Goal: Task Accomplishment & Management: Use online tool/utility

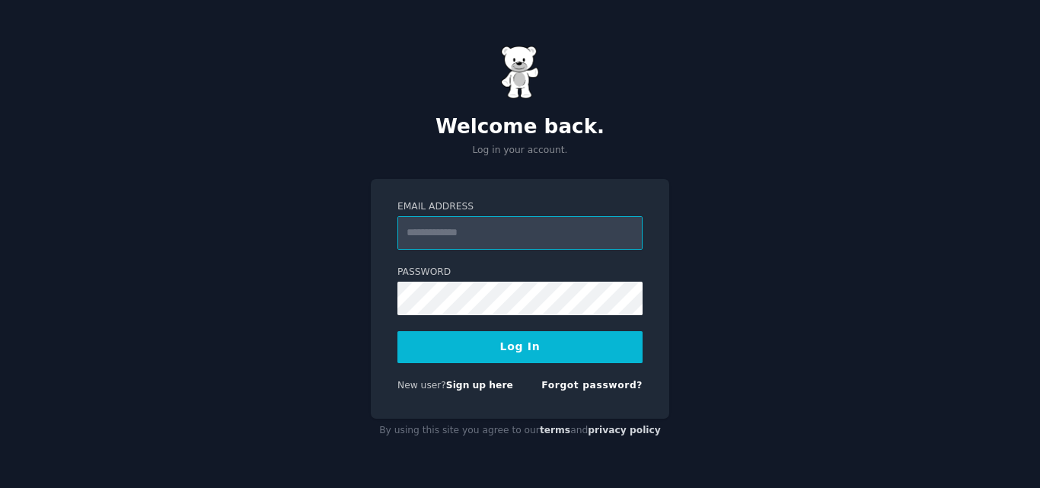
paste input "**********"
type input "**********"
click at [554, 349] on button "Log In" at bounding box center [520, 347] width 245 height 32
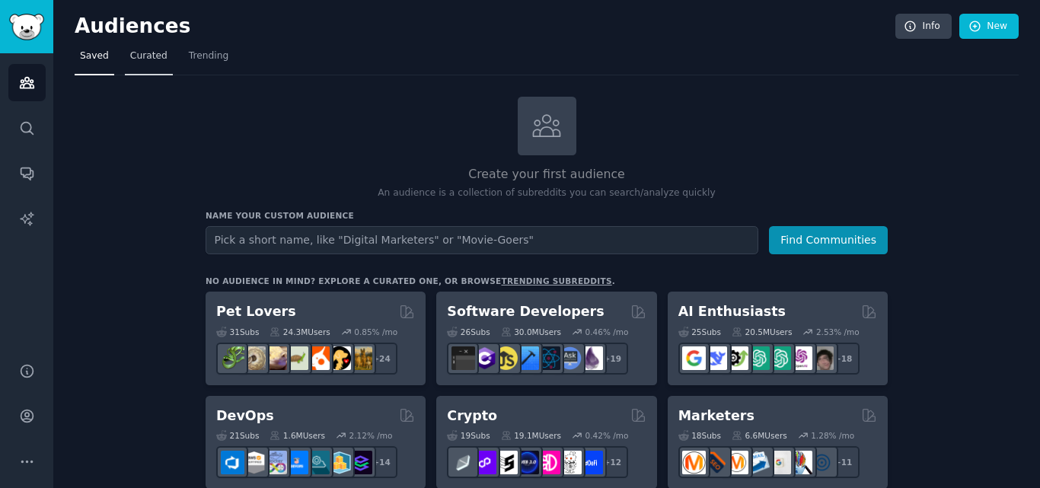
click at [154, 56] on span "Curated" at bounding box center [148, 57] width 37 height 14
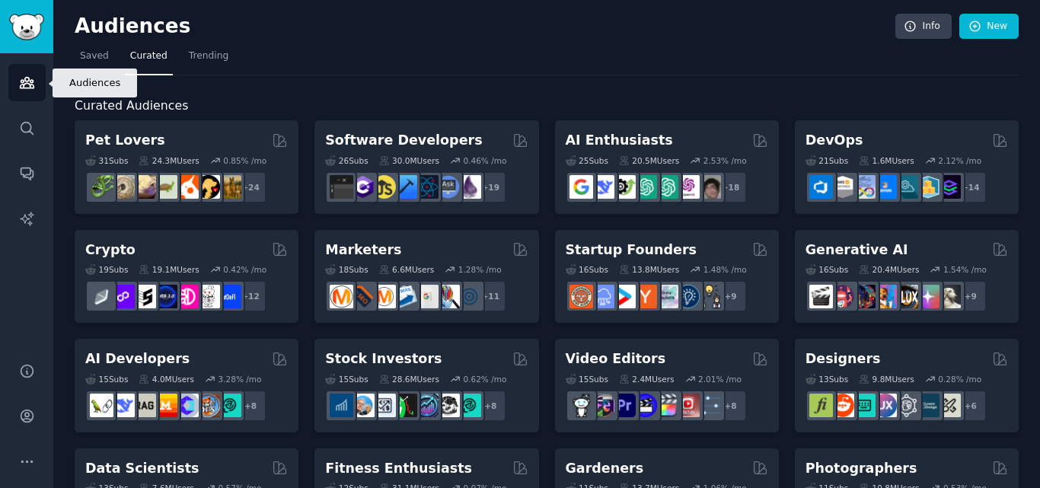
click at [30, 84] on icon "Sidebar" at bounding box center [27, 83] width 16 height 16
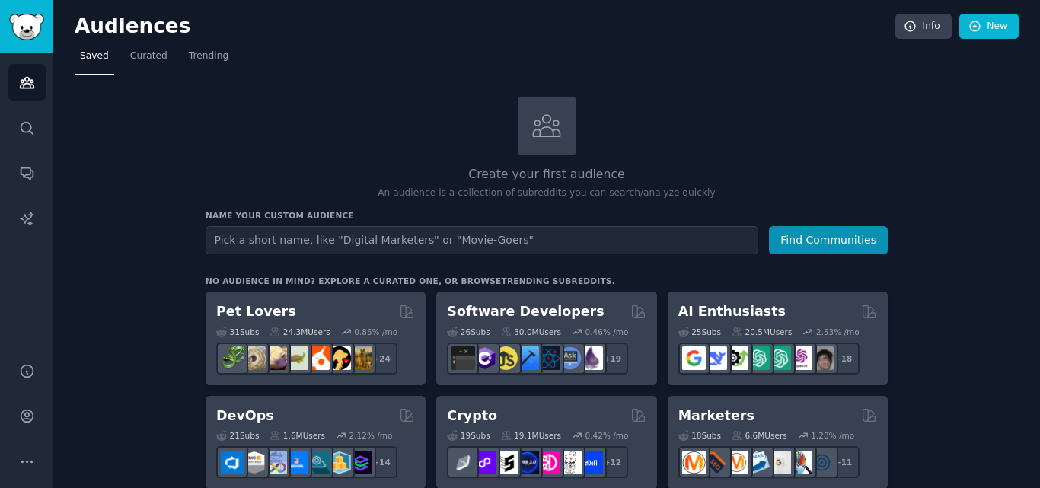
click at [553, 174] on h2 "Create your first audience" at bounding box center [547, 174] width 682 height 19
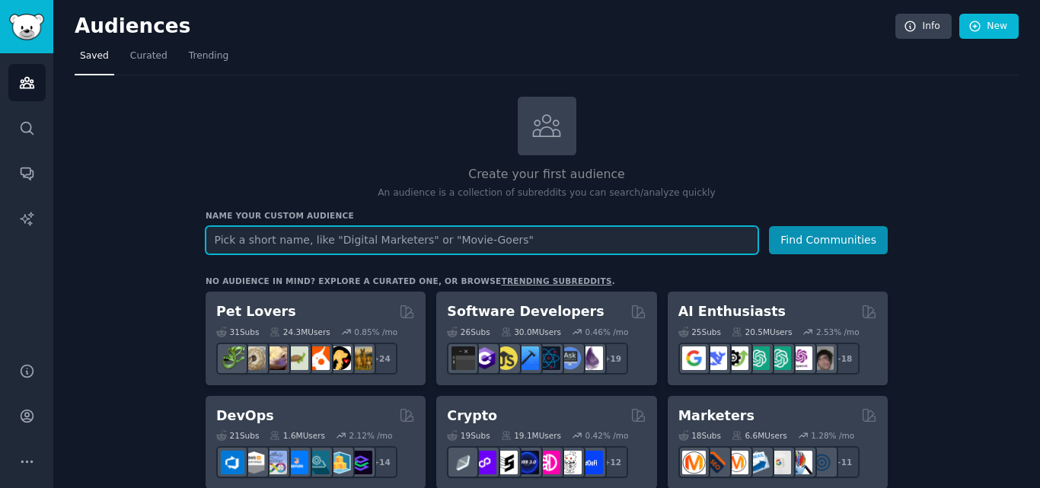
click at [449, 232] on input "text" at bounding box center [482, 240] width 553 height 28
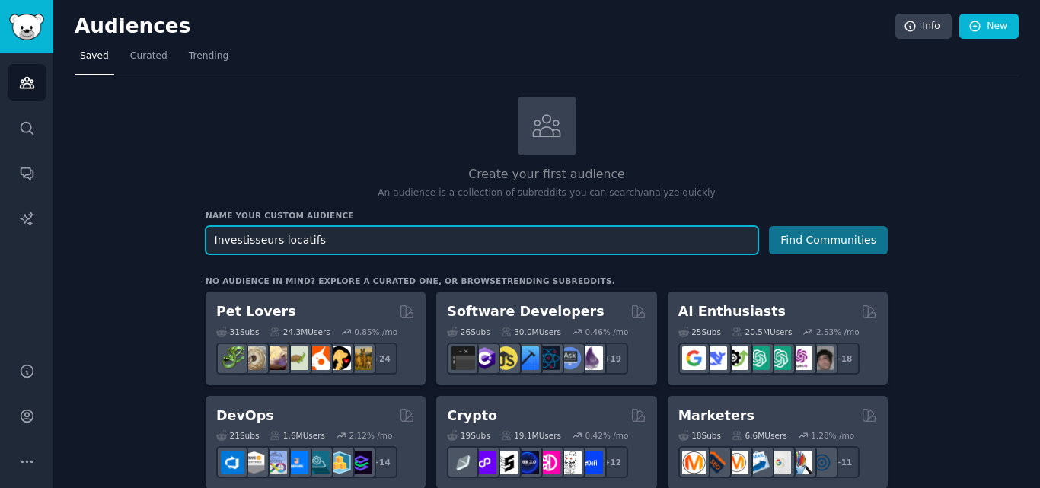
type input "Investisseurs locatifs"
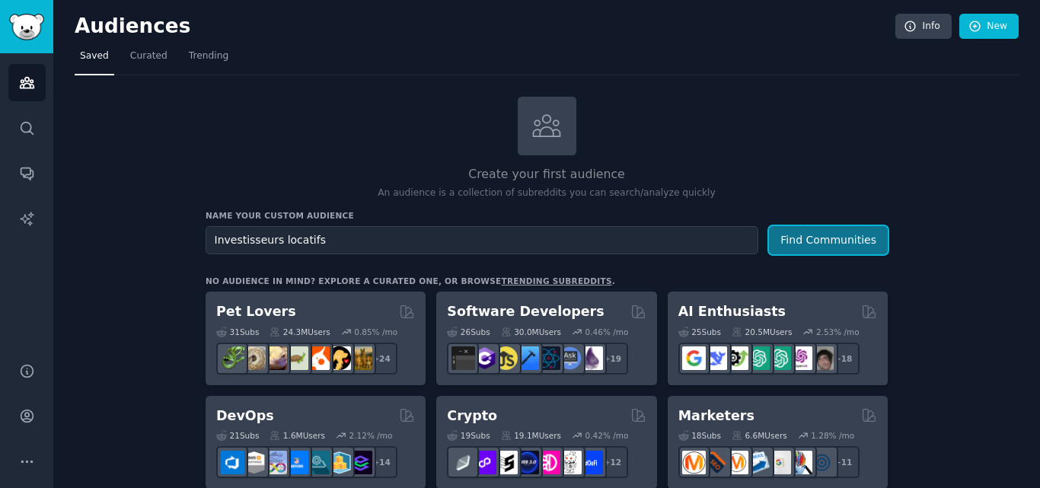
click at [816, 237] on button "Find Communities" at bounding box center [828, 240] width 119 height 28
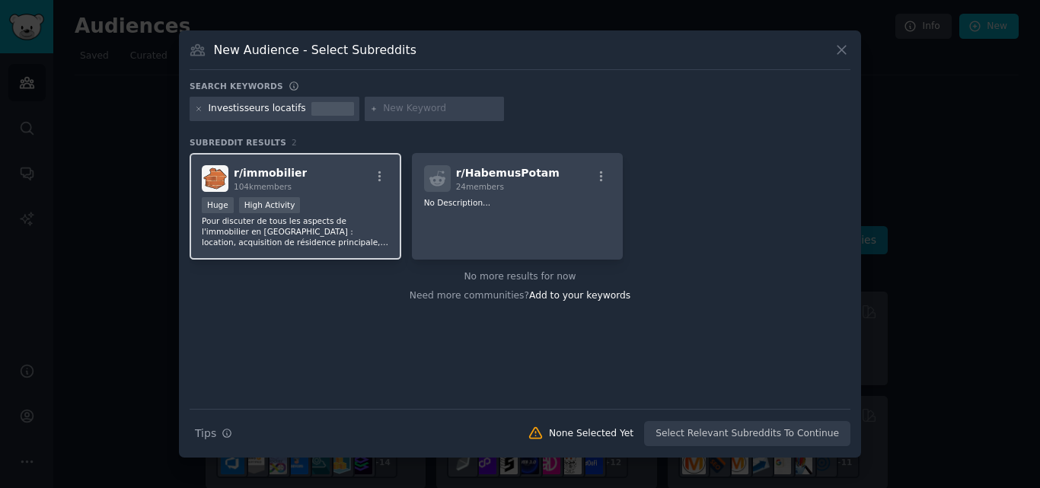
click at [323, 181] on div "r/ immobilier 104k members" at bounding box center [295, 178] width 187 height 27
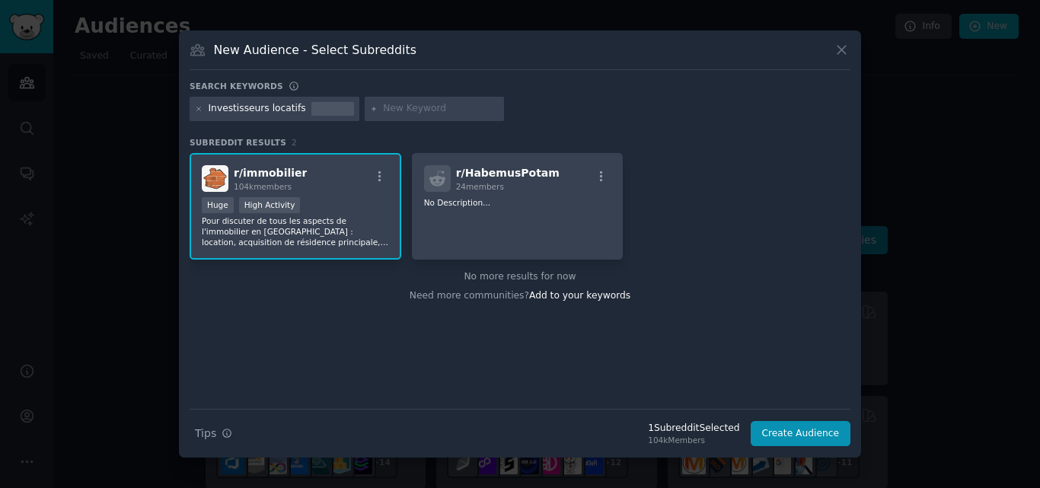
click at [318, 112] on div at bounding box center [332, 109] width 43 height 14
click at [368, 111] on div at bounding box center [435, 109] width 140 height 24
click at [390, 107] on input "text" at bounding box center [441, 109] width 116 height 14
click at [264, 45] on h3 "New Audience - Select Subreddits" at bounding box center [315, 50] width 203 height 16
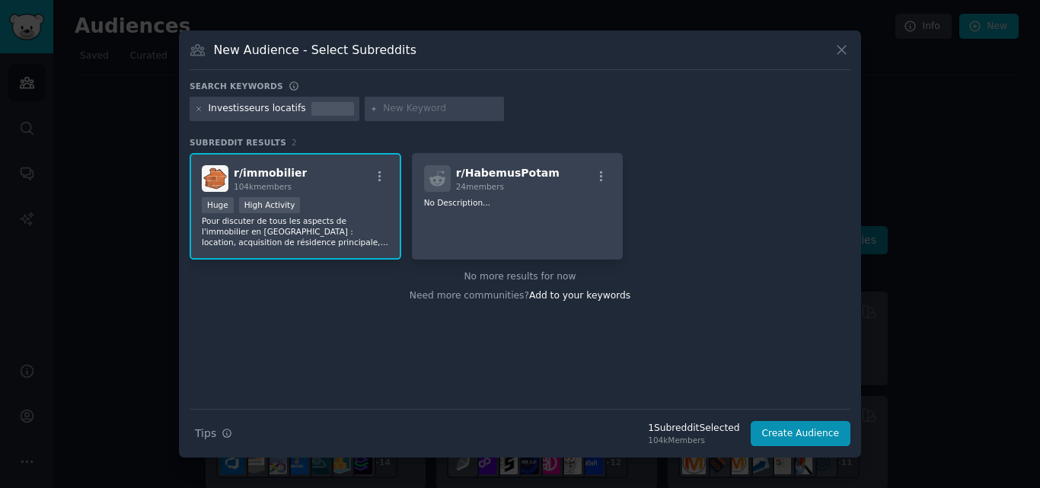
click at [292, 109] on div "Investisseurs locatifs" at bounding box center [257, 109] width 97 height 14
click at [200, 111] on icon at bounding box center [199, 109] width 8 height 8
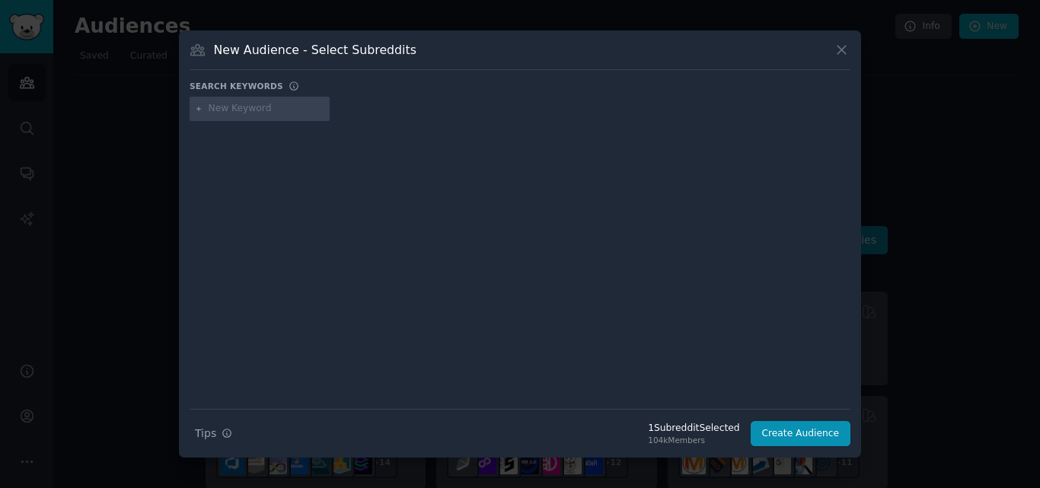
click at [228, 113] on input "text" at bounding box center [267, 109] width 116 height 14
paste input "Property investor"
type input "Property investor"
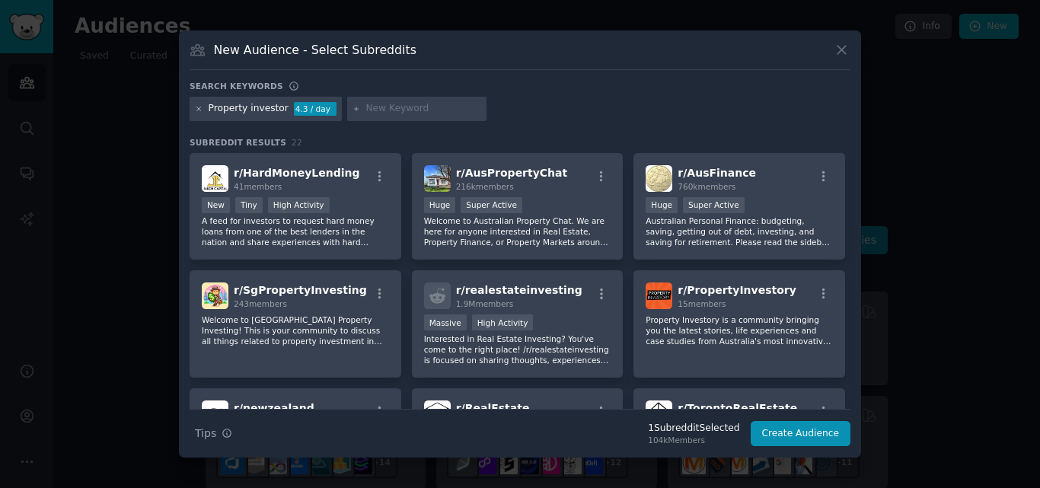
click at [199, 110] on icon at bounding box center [199, 109] width 8 height 8
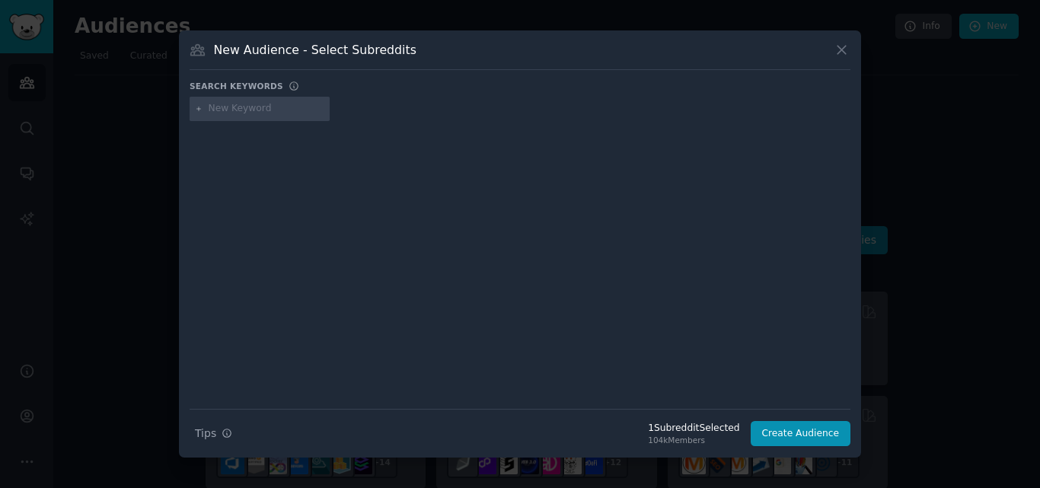
click at [218, 103] on input "text" at bounding box center [267, 109] width 116 height 14
click at [257, 112] on input "text" at bounding box center [267, 109] width 116 height 14
type input "L'immobilier locatif"
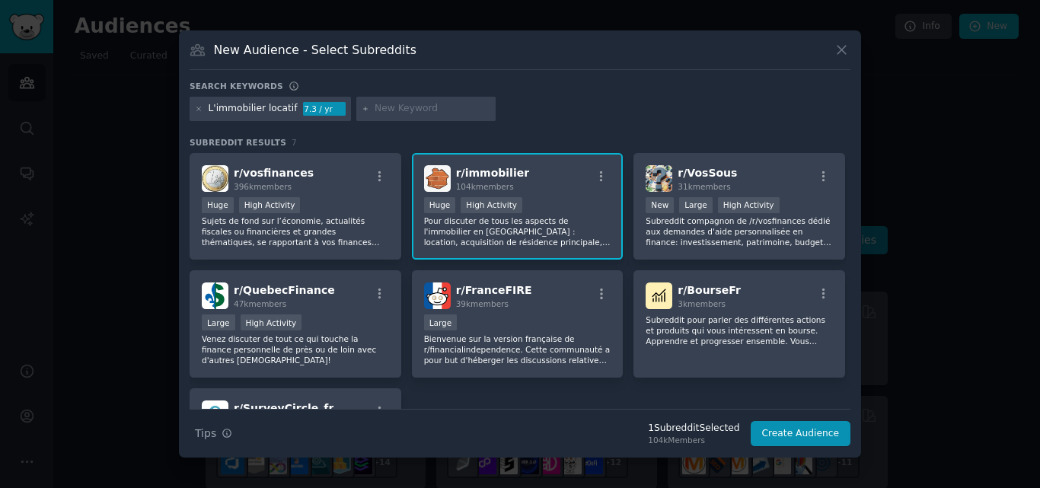
click at [545, 209] on div ">= 80th percentile for submissions / day Huge High Activity" at bounding box center [517, 206] width 187 height 19
click at [801, 432] on button "Create Audience" at bounding box center [801, 434] width 101 height 26
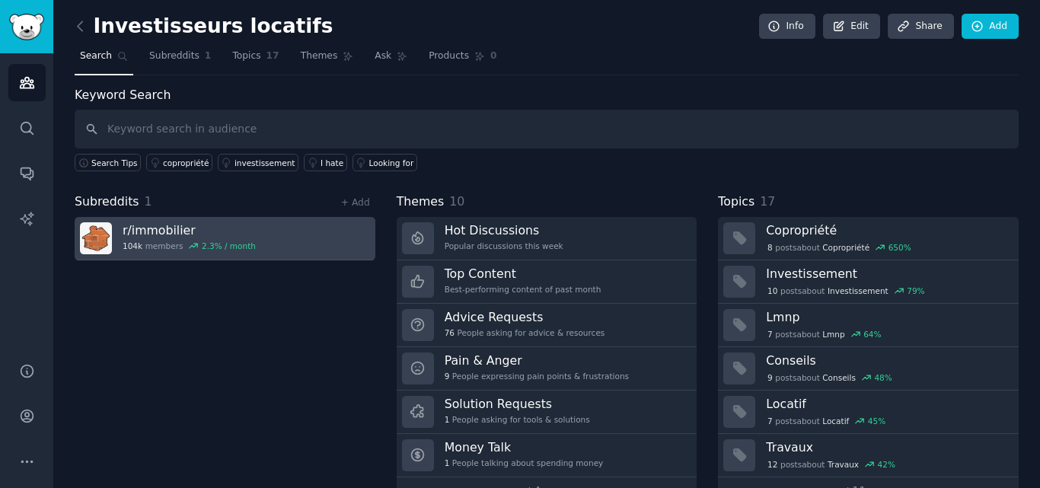
click at [332, 248] on link "r/ immobilier 104k members 2.3 % / month" at bounding box center [225, 238] width 301 height 43
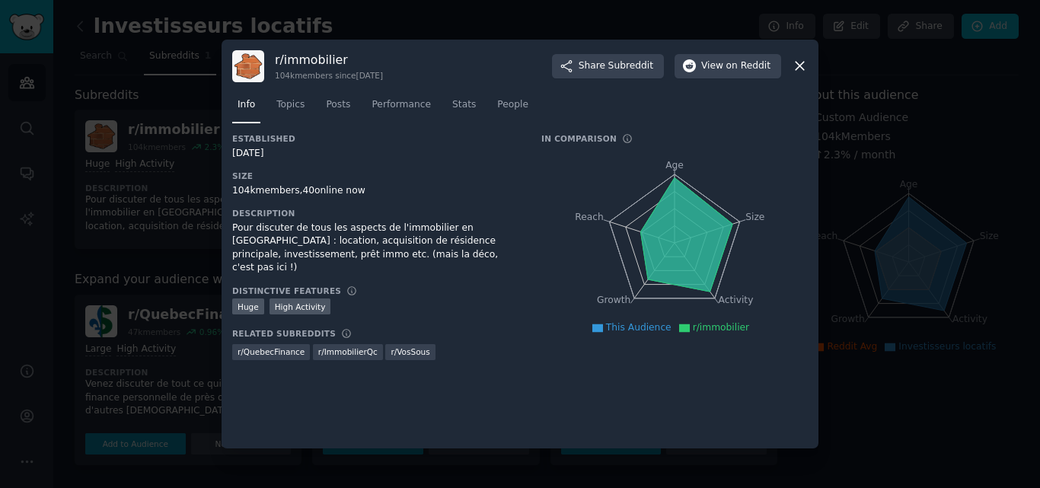
click at [798, 59] on icon at bounding box center [800, 66] width 16 height 16
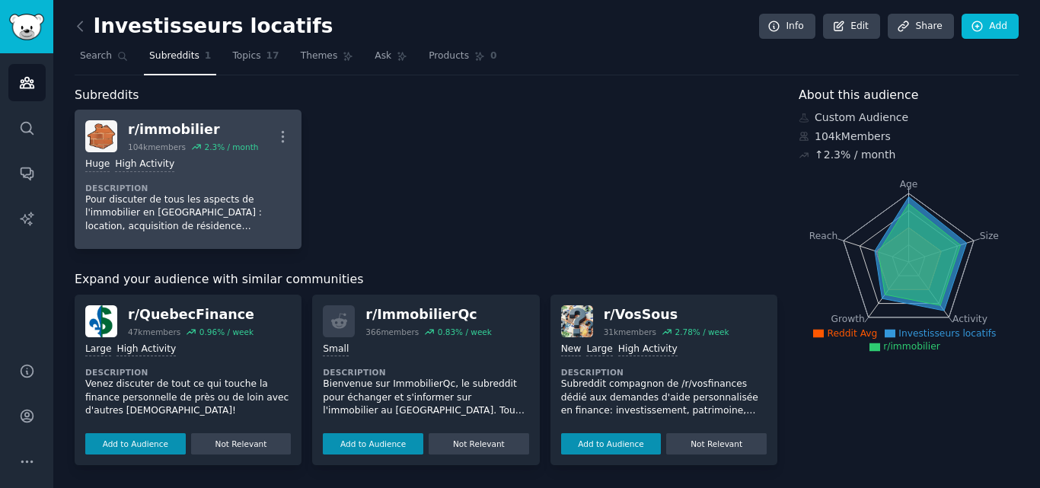
click at [209, 137] on div "r/ immobilier" at bounding box center [193, 129] width 130 height 19
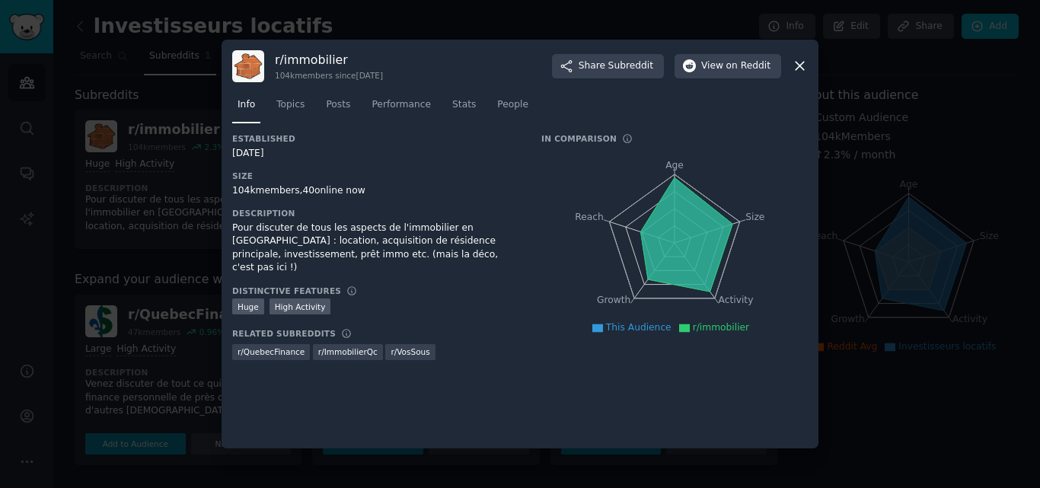
click at [803, 62] on icon at bounding box center [800, 66] width 16 height 16
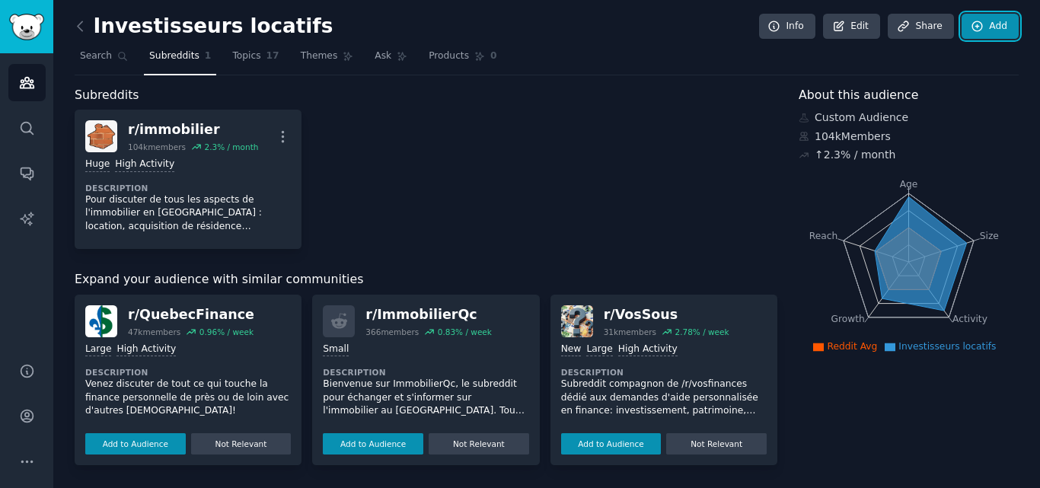
click at [987, 22] on link "Add" at bounding box center [990, 27] width 57 height 26
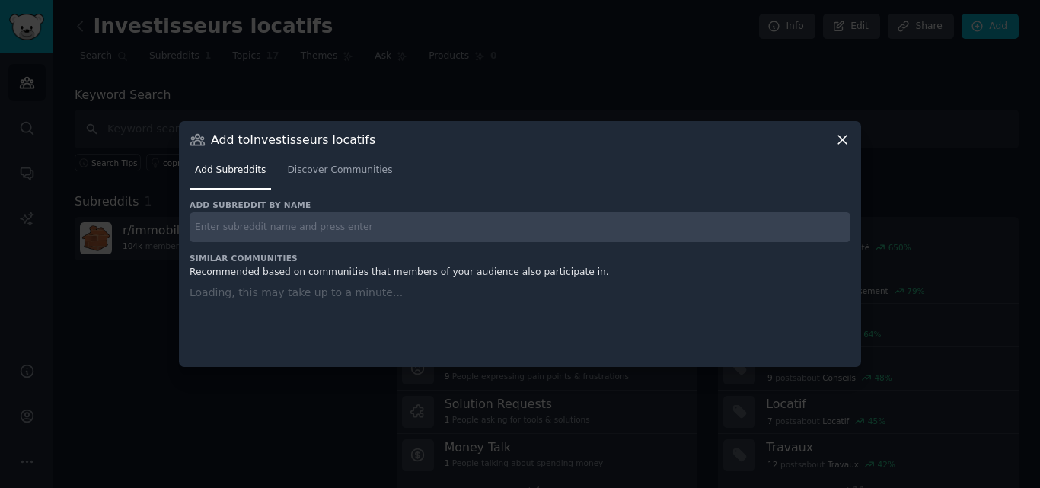
click at [241, 226] on input "text" at bounding box center [520, 227] width 661 height 30
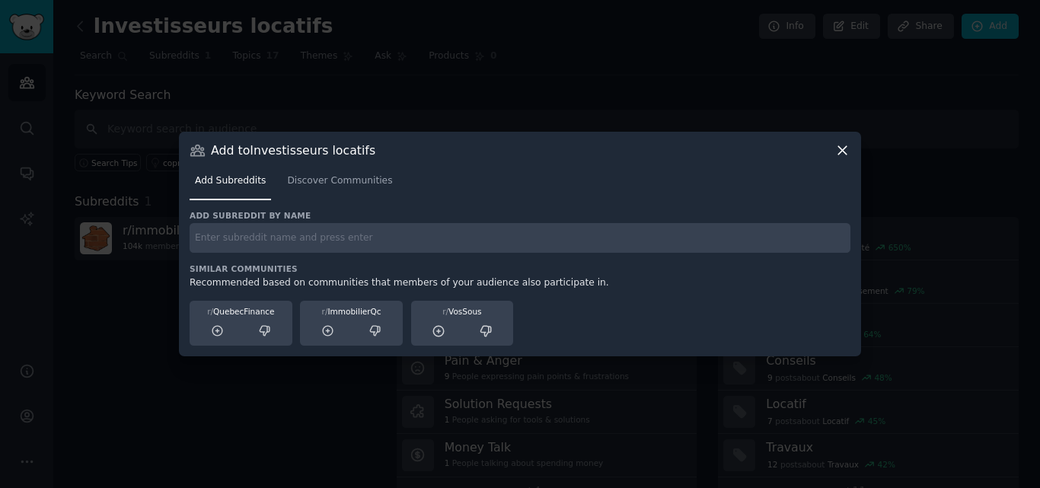
click at [838, 144] on icon at bounding box center [843, 150] width 16 height 16
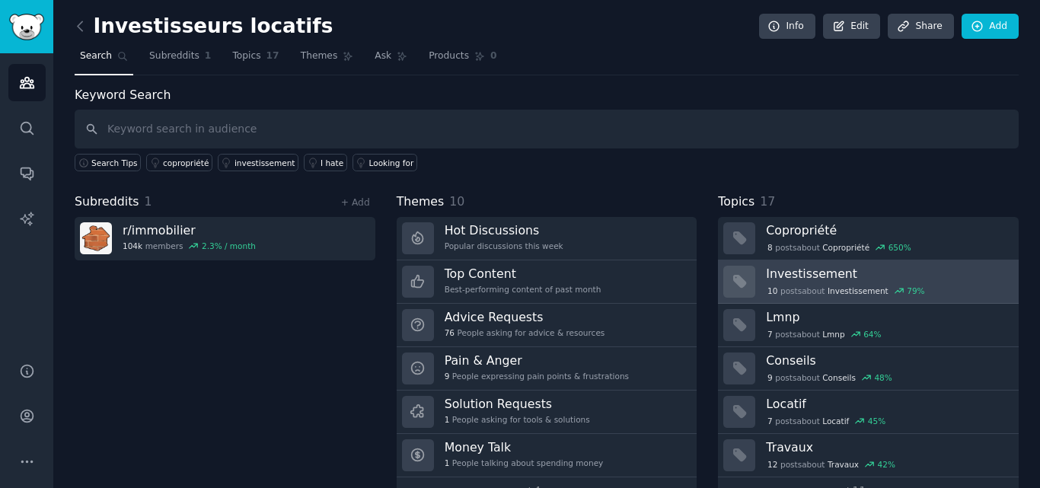
click at [784, 286] on div "10 post s about Investissement 79 %" at bounding box center [846, 291] width 160 height 14
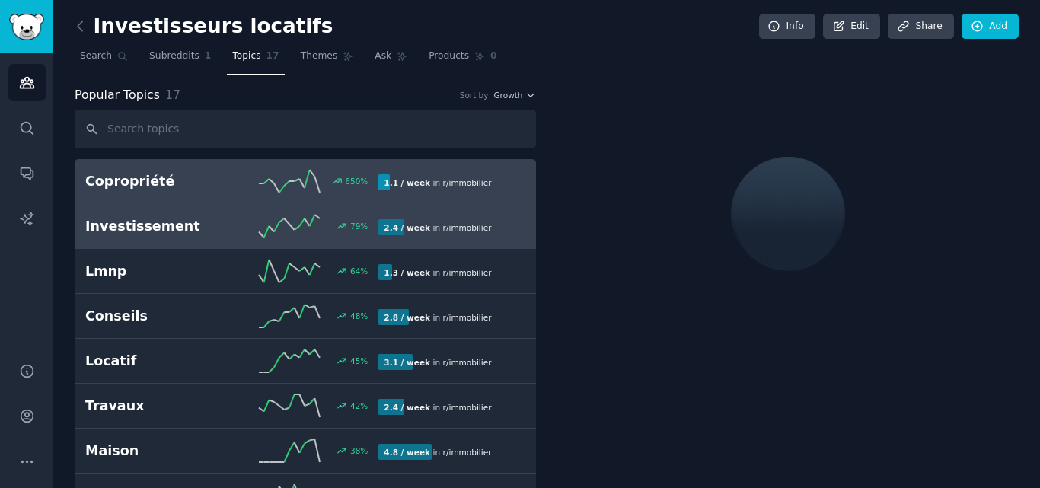
click at [196, 183] on h2 "Copropriété" at bounding box center [158, 181] width 147 height 19
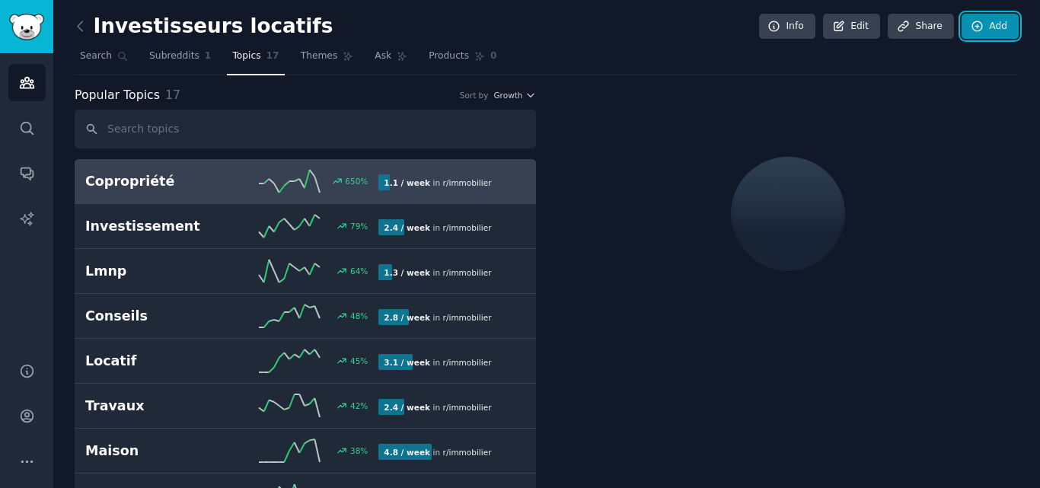
click at [989, 28] on link "Add" at bounding box center [990, 27] width 57 height 26
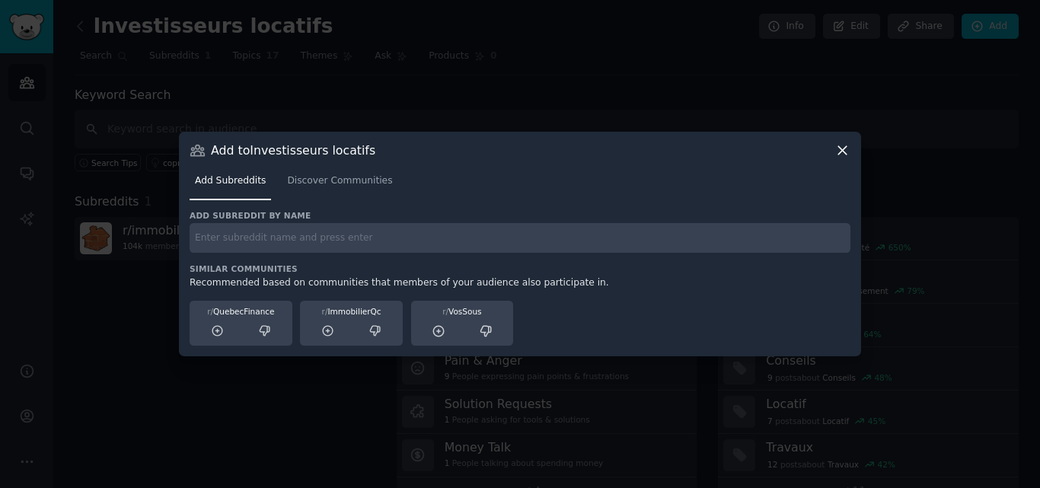
click at [298, 226] on input "text" at bounding box center [520, 238] width 661 height 30
click at [838, 151] on icon at bounding box center [843, 150] width 16 height 16
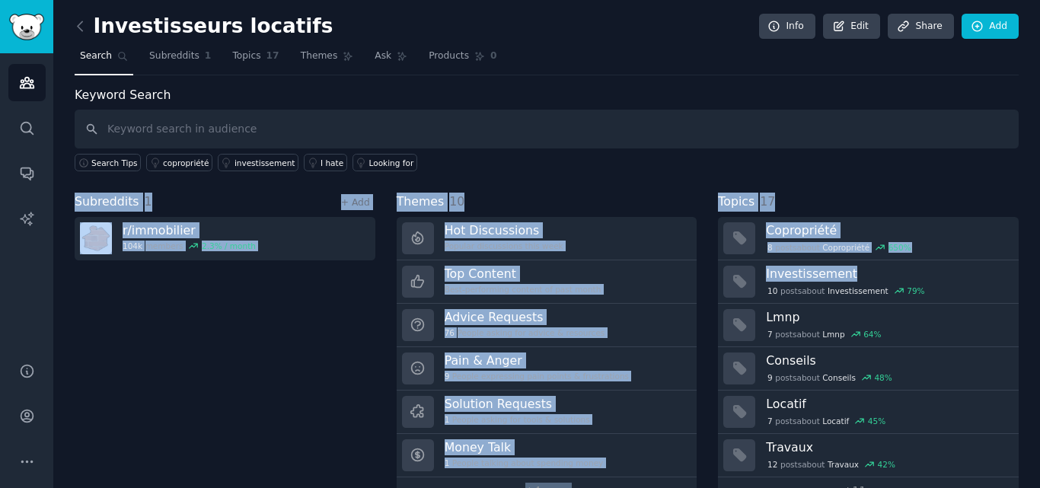
drag, startPoint x: 1035, startPoint y: 158, endPoint x: 1037, endPoint y: 263, distance: 104.3
click at [1037, 263] on main "Investisseurs locatifs Info Edit Share Add Search Subreddits 1 Topics 17 Themes…" at bounding box center [546, 244] width 987 height 488
click at [765, 83] on div "Investisseurs locatifs Info Edit Share Add Search Subreddits 1 Topics 17 Themes…" at bounding box center [547, 262] width 944 height 483
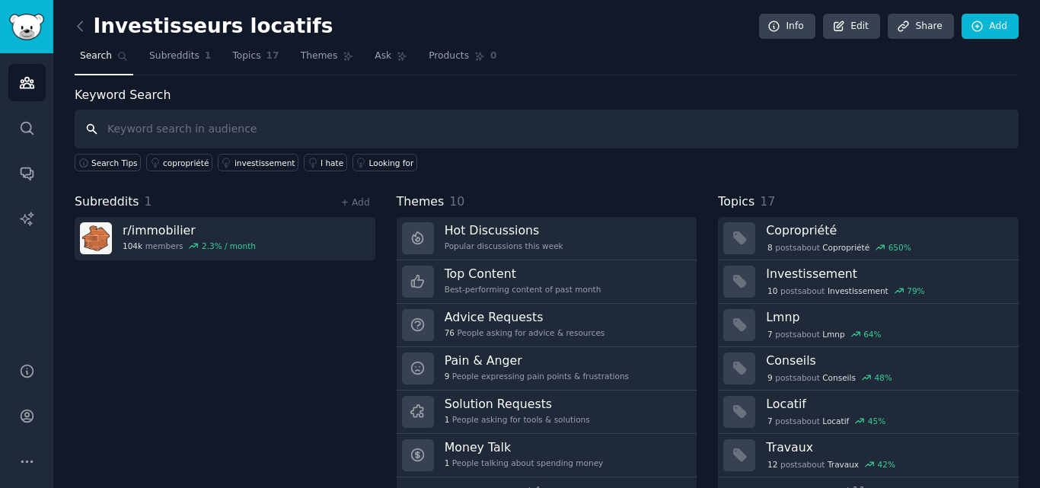
click at [263, 133] on input "text" at bounding box center [547, 129] width 944 height 39
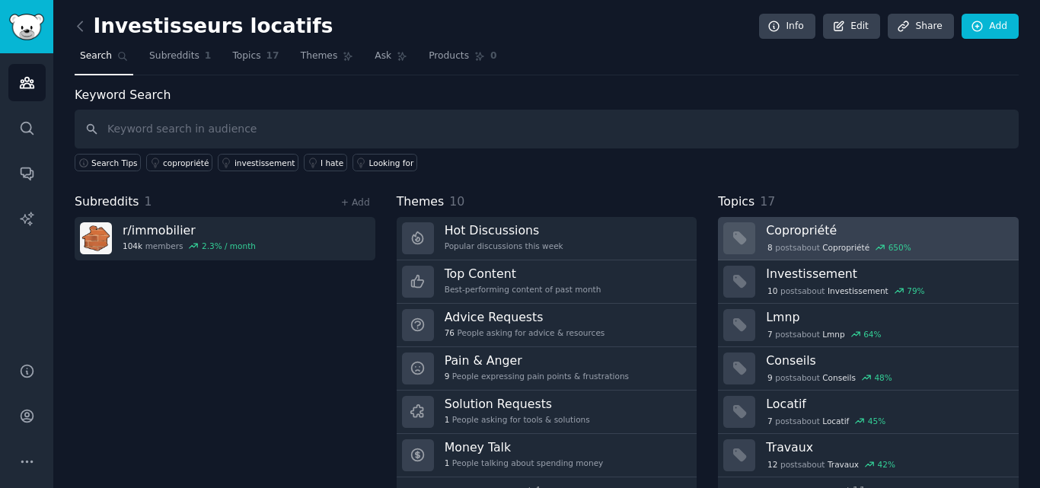
click at [889, 245] on div "650 %" at bounding box center [900, 247] width 23 height 11
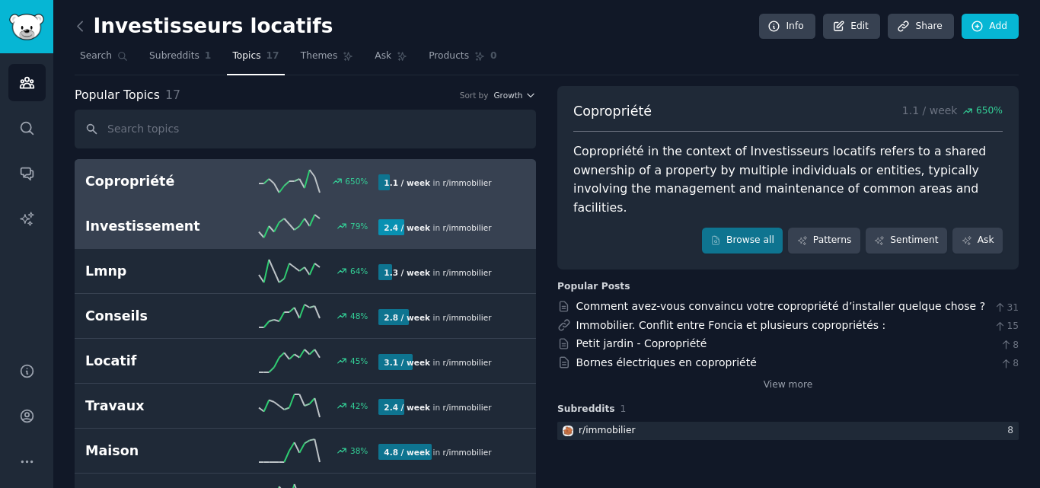
click at [163, 228] on h2 "Investissement" at bounding box center [158, 226] width 147 height 19
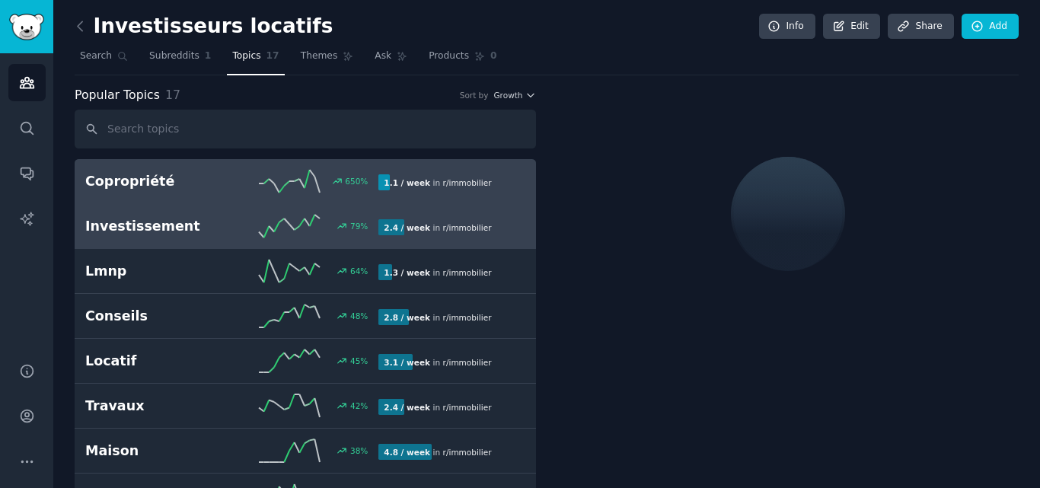
click at [173, 202] on link "Copropriété 650 % 1.1 / week in r/ immobilier" at bounding box center [306, 181] width 462 height 45
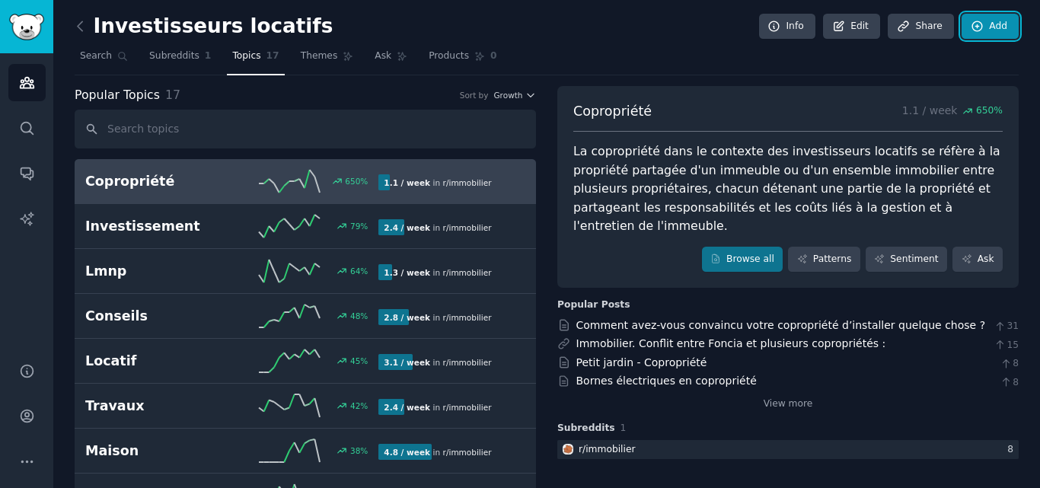
click at [972, 31] on icon at bounding box center [978, 27] width 14 height 14
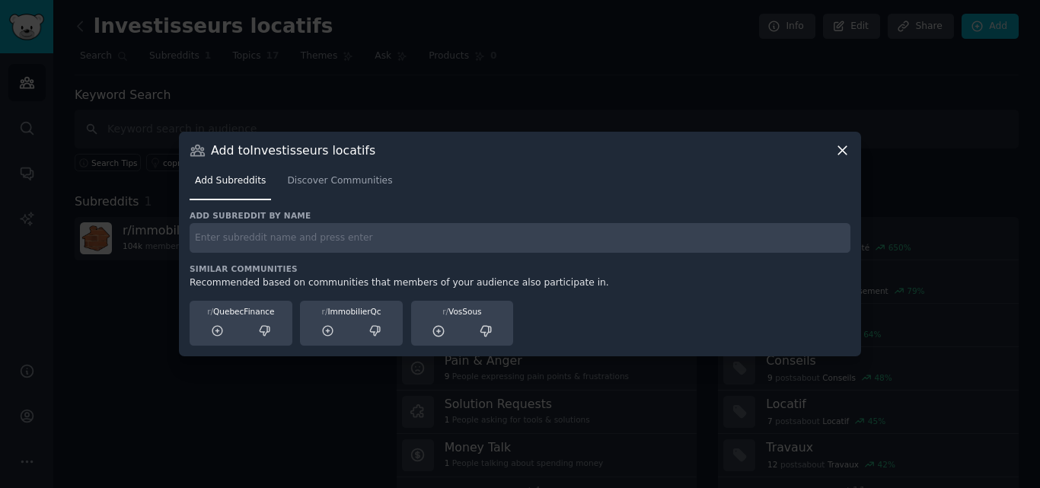
click at [842, 149] on icon at bounding box center [843, 150] width 8 height 8
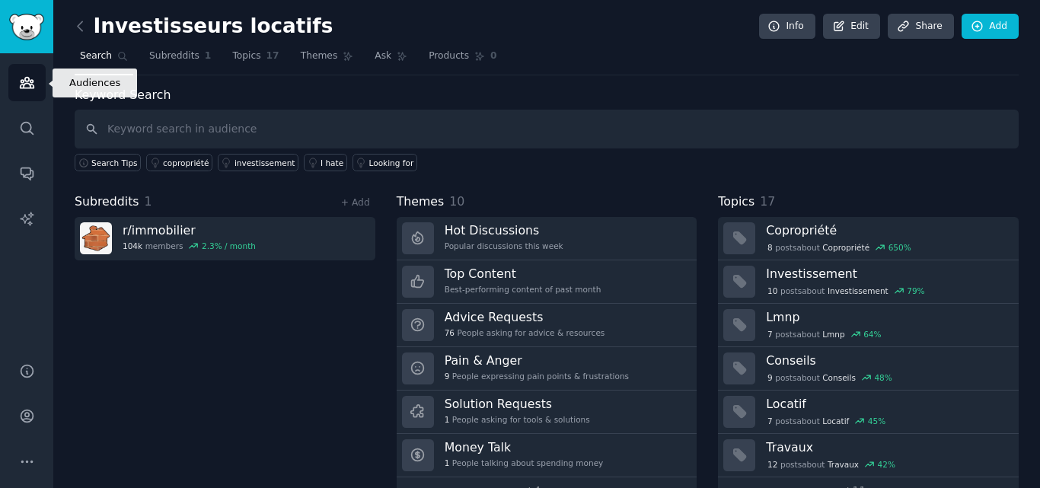
click at [29, 89] on icon "Sidebar" at bounding box center [27, 83] width 16 height 16
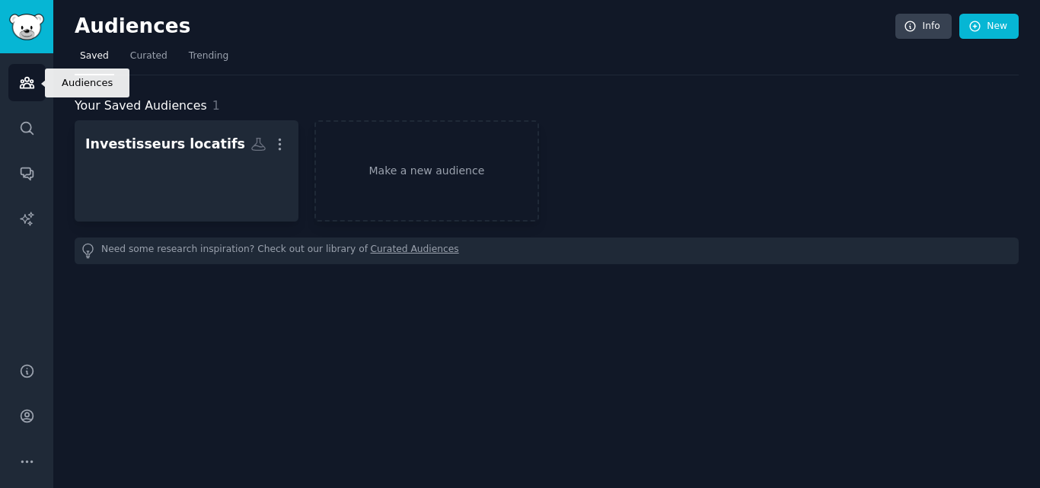
click at [29, 89] on icon "Sidebar" at bounding box center [27, 83] width 16 height 16
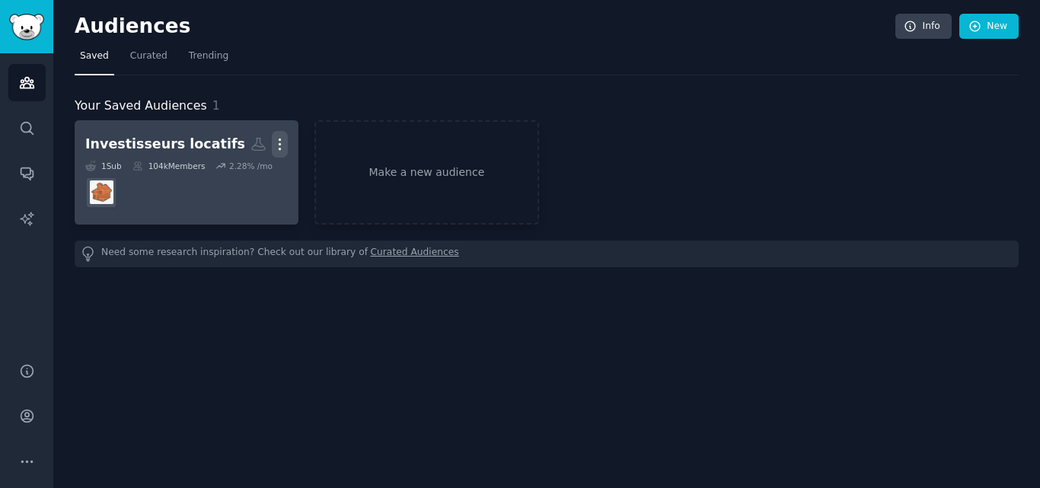
click at [279, 141] on icon "button" at bounding box center [280, 144] width 16 height 16
click at [235, 150] on p "View" at bounding box center [233, 150] width 25 height 16
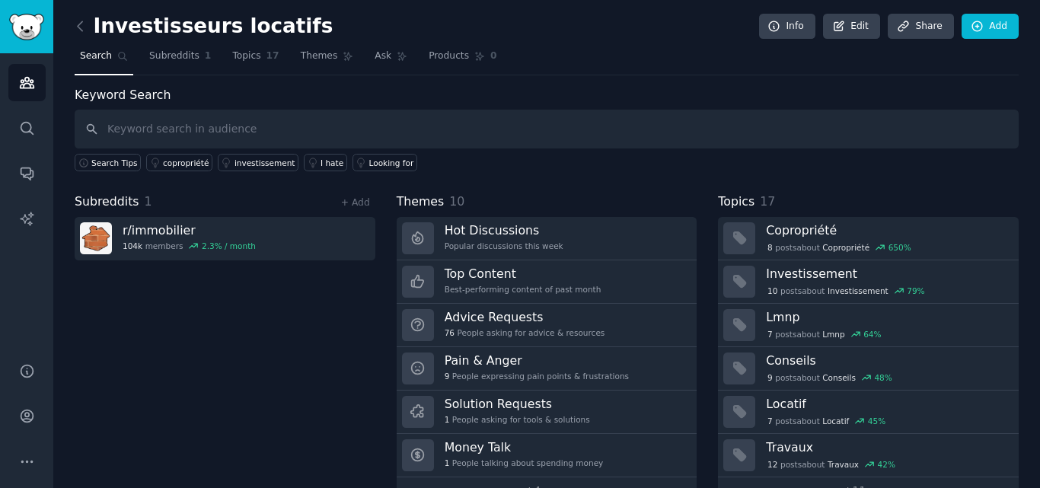
click at [93, 57] on span "Search" at bounding box center [96, 57] width 32 height 14
click at [30, 79] on icon "Sidebar" at bounding box center [27, 83] width 16 height 16
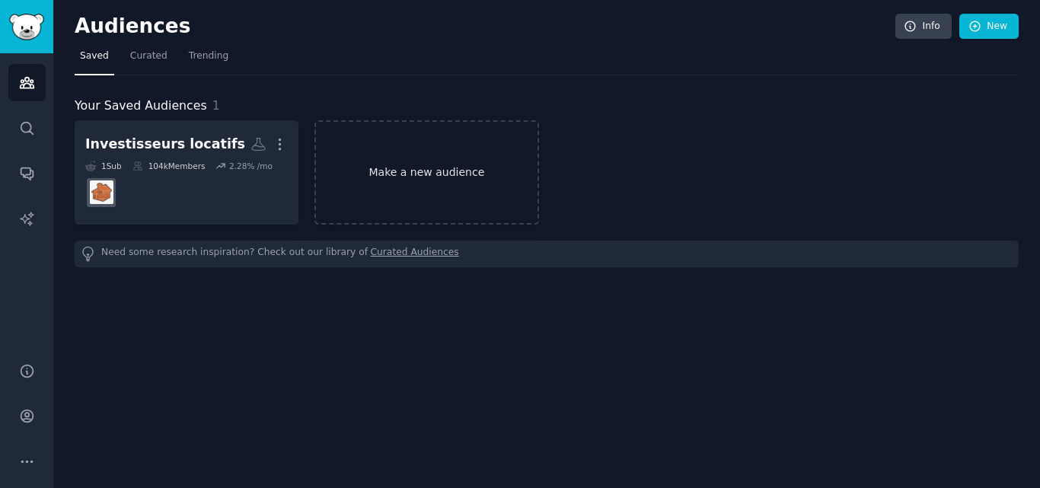
click at [465, 168] on link "Make a new audience" at bounding box center [427, 172] width 224 height 104
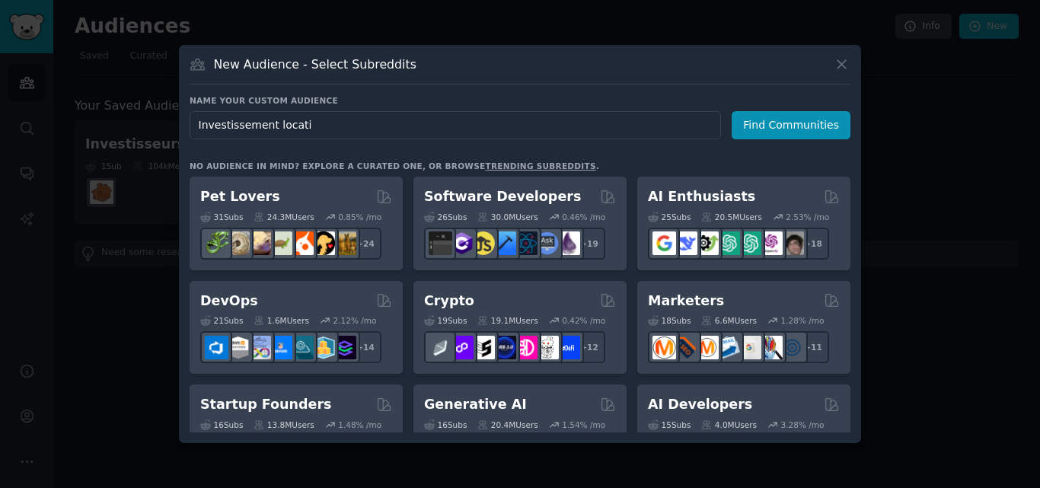
type input "Investissement locatif"
click button "Find Communities" at bounding box center [791, 125] width 119 height 28
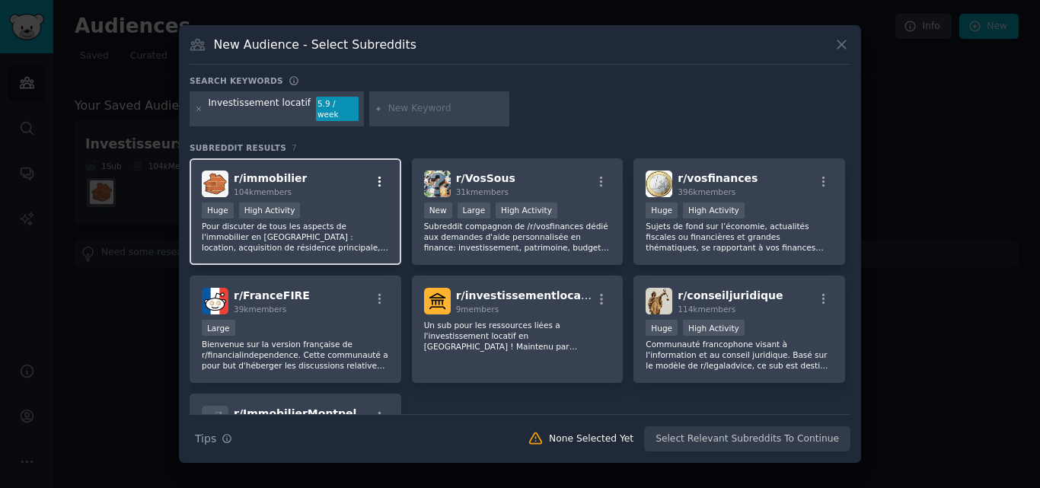
click at [374, 175] on icon "button" at bounding box center [380, 182] width 14 height 14
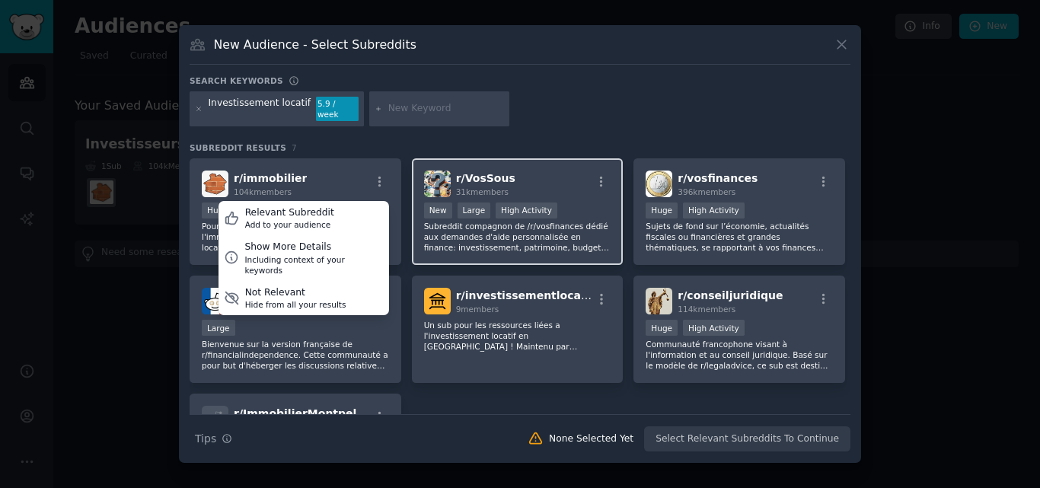
click at [507, 186] on div "r/ VosSous 31k members" at bounding box center [517, 184] width 187 height 27
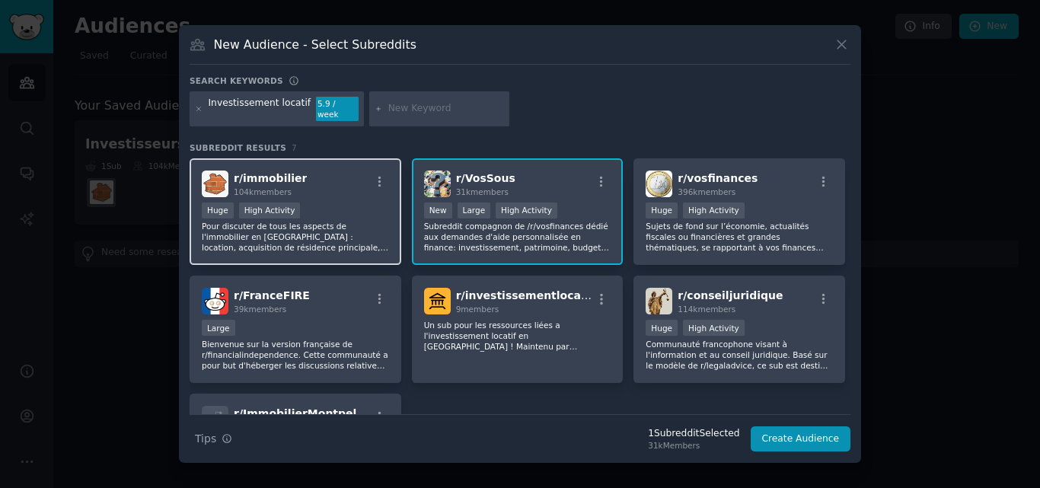
click at [353, 182] on div "r/ immobilier 104k members" at bounding box center [295, 184] width 187 height 27
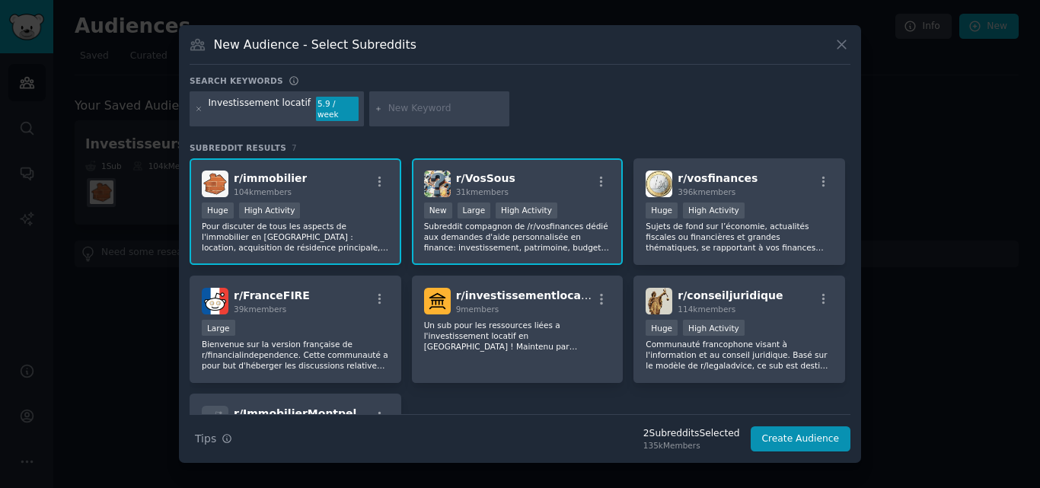
click at [565, 190] on div "r/ VosSous 31k members" at bounding box center [517, 184] width 187 height 27
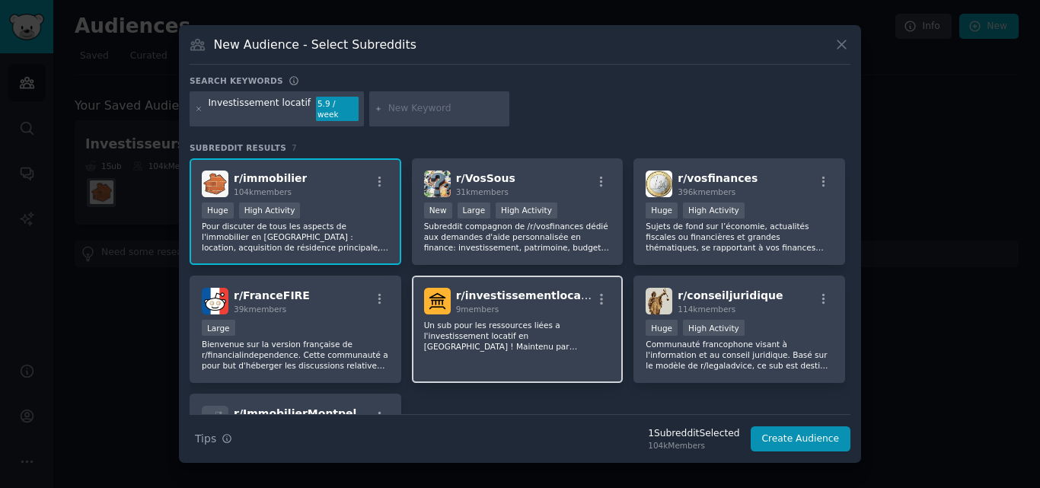
click at [573, 302] on div "r/ investissementlocatif 9 members" at bounding box center [517, 301] width 187 height 27
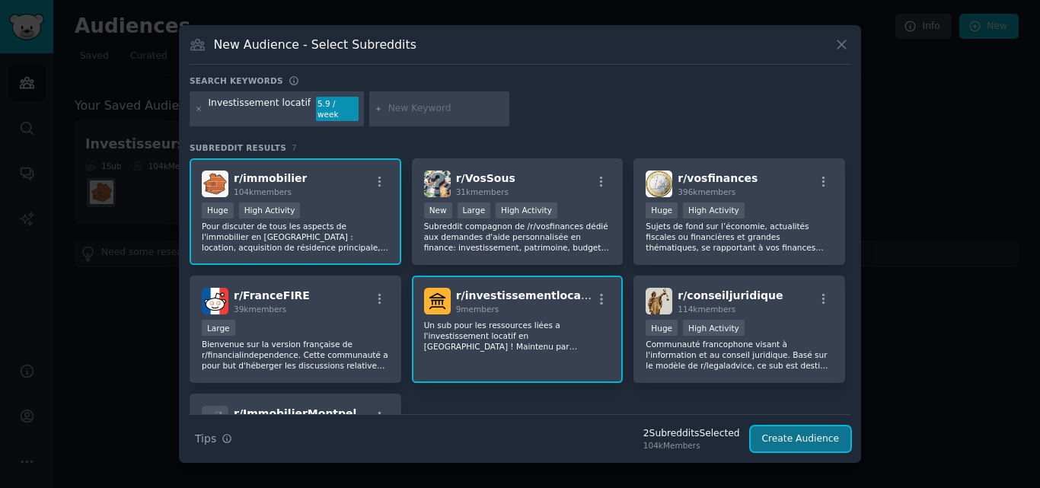
click at [794, 435] on button "Create Audience" at bounding box center [801, 439] width 101 height 26
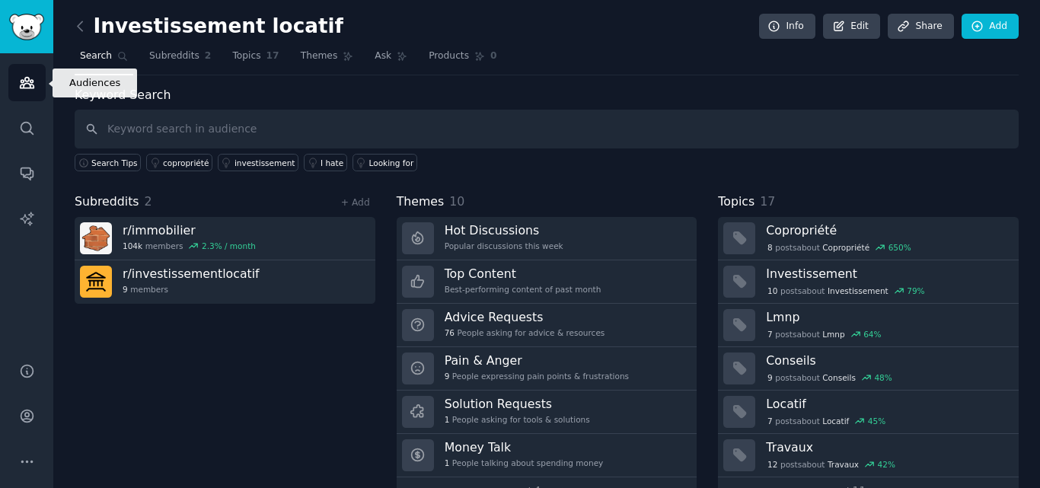
click at [28, 84] on icon "Sidebar" at bounding box center [27, 83] width 14 height 11
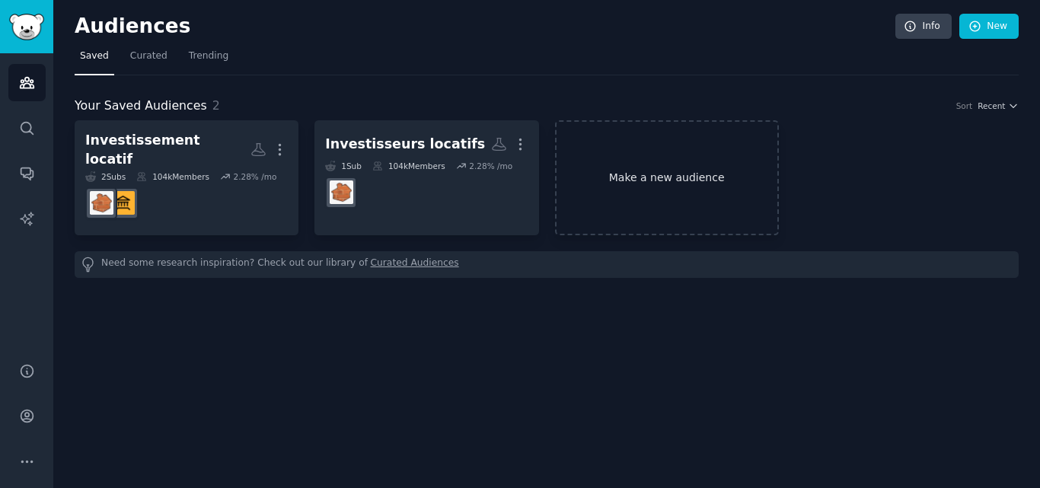
click at [684, 153] on link "Make a new audience" at bounding box center [667, 177] width 224 height 115
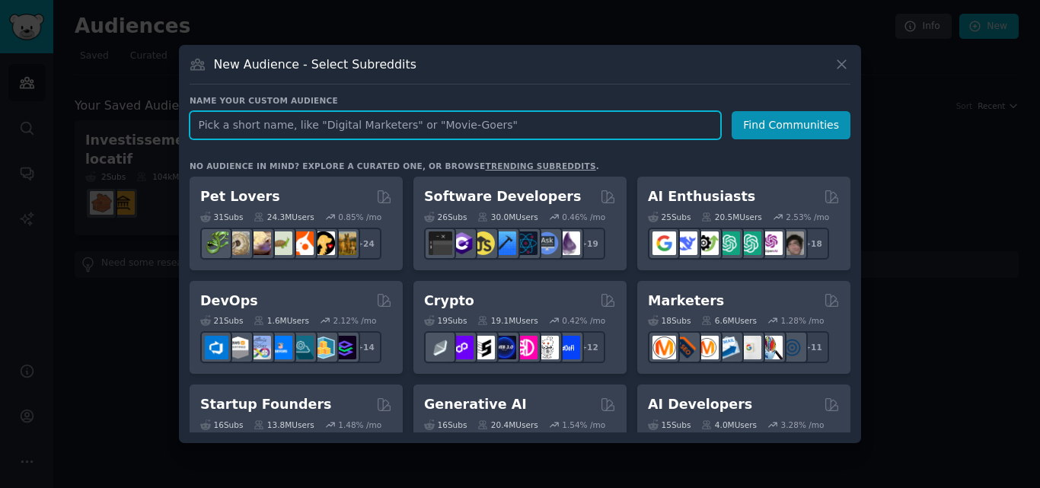
click at [353, 118] on input "text" at bounding box center [456, 125] width 532 height 28
type input "a"
type input "Z"
type input "Achat immobilier"
click button "Find Communities" at bounding box center [791, 125] width 119 height 28
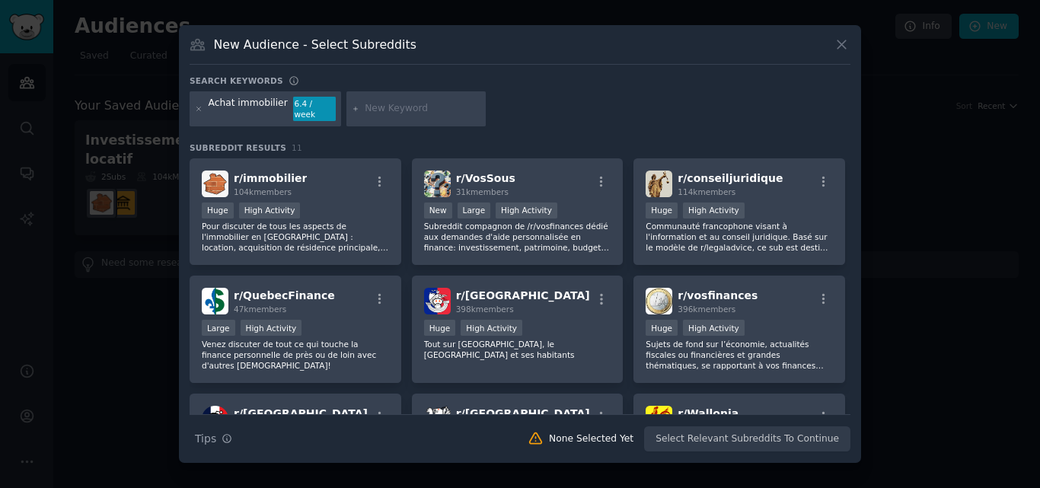
click at [365, 106] on input "text" at bounding box center [423, 109] width 116 height 14
type input "immobilier locatif"
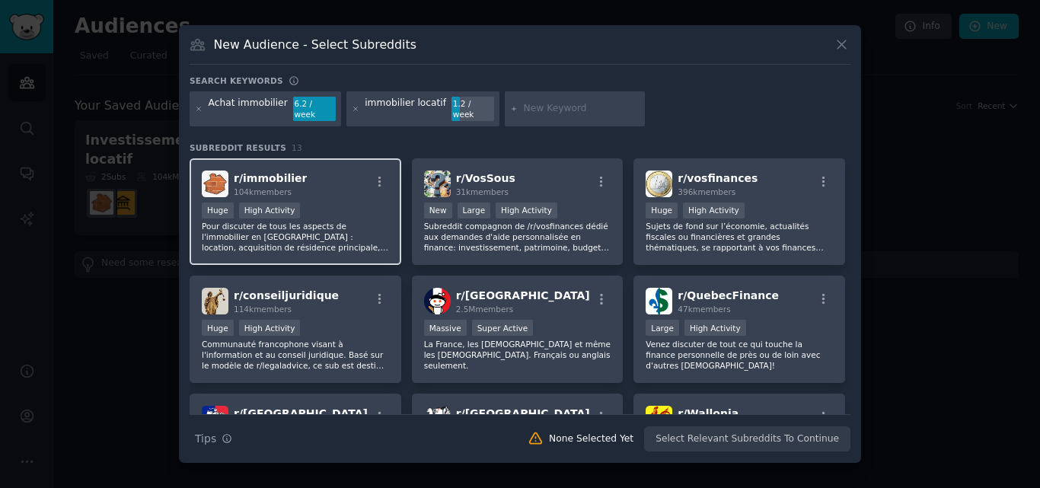
click at [311, 204] on div "Huge High Activity" at bounding box center [295, 212] width 187 height 19
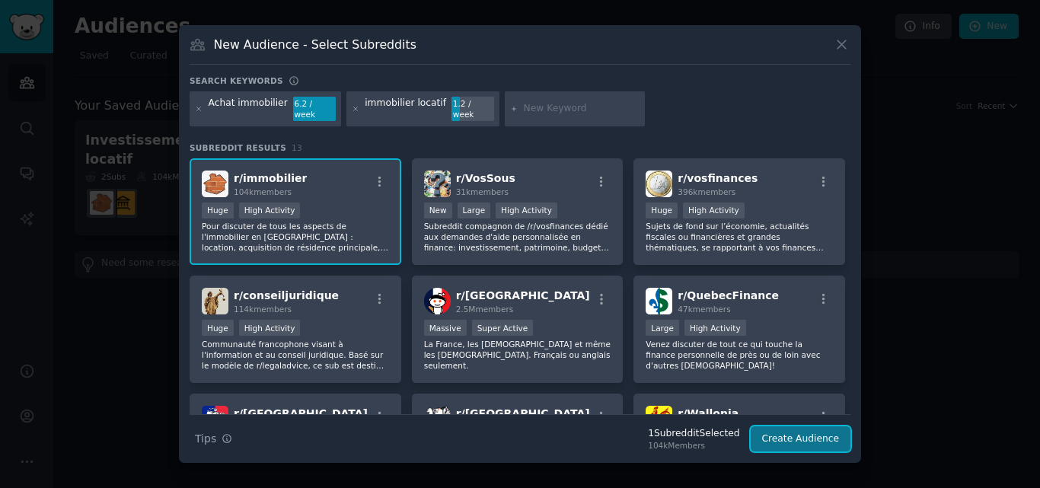
click at [775, 430] on button "Create Audience" at bounding box center [801, 439] width 101 height 26
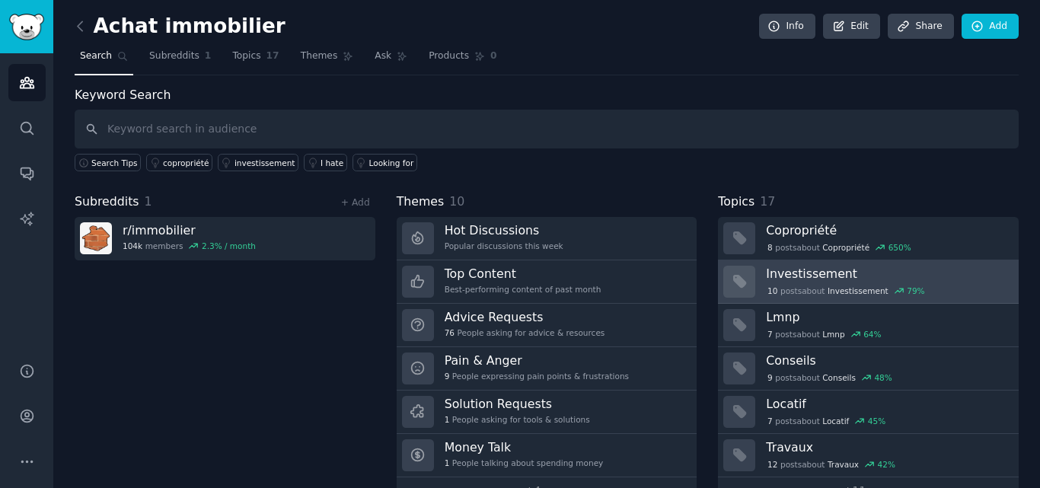
click at [850, 288] on span "Investissement" at bounding box center [858, 291] width 61 height 11
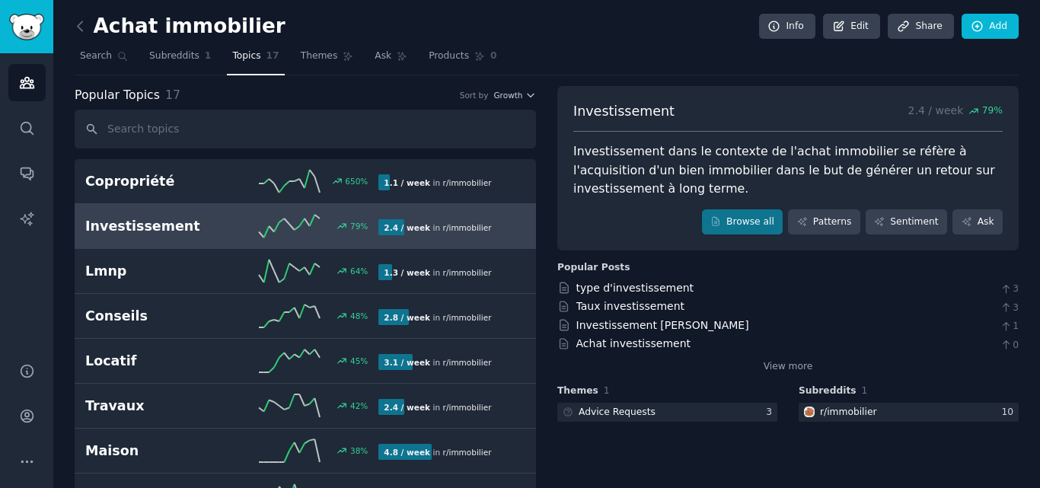
click at [643, 193] on div "Investissement dans le contexte de l'achat immobilier se réfère à l'acquisition…" at bounding box center [788, 170] width 430 height 56
click at [27, 129] on icon "Sidebar" at bounding box center [27, 128] width 16 height 16
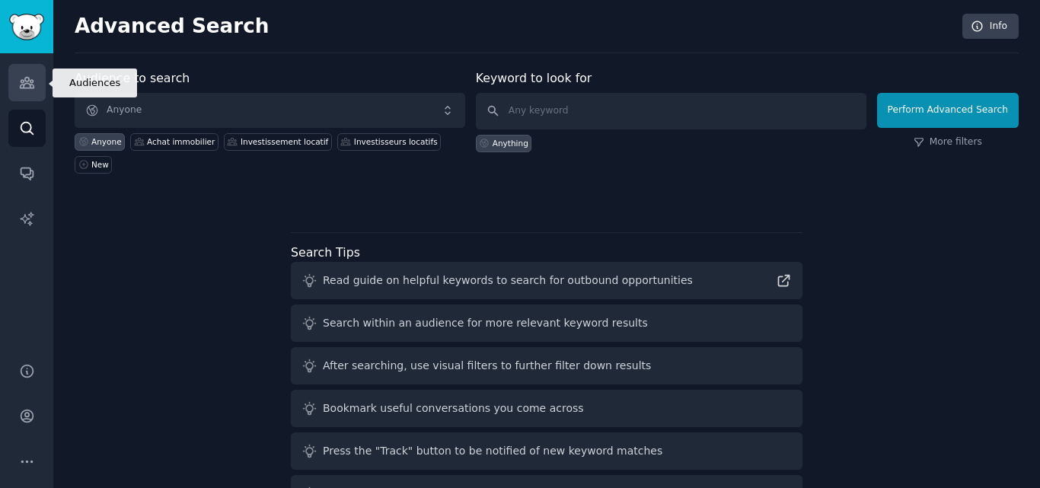
click at [30, 87] on icon "Sidebar" at bounding box center [27, 83] width 14 height 11
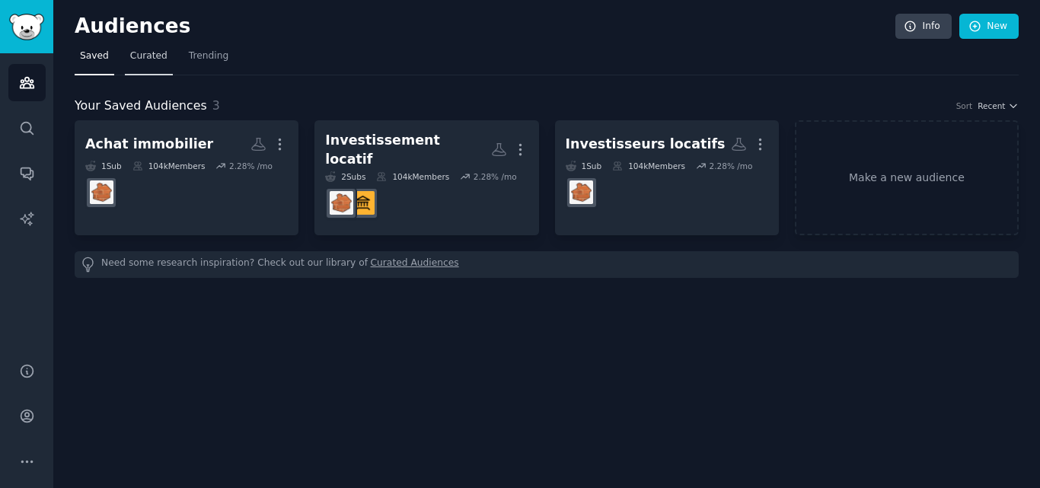
click at [145, 45] on link "Curated" at bounding box center [149, 59] width 48 height 31
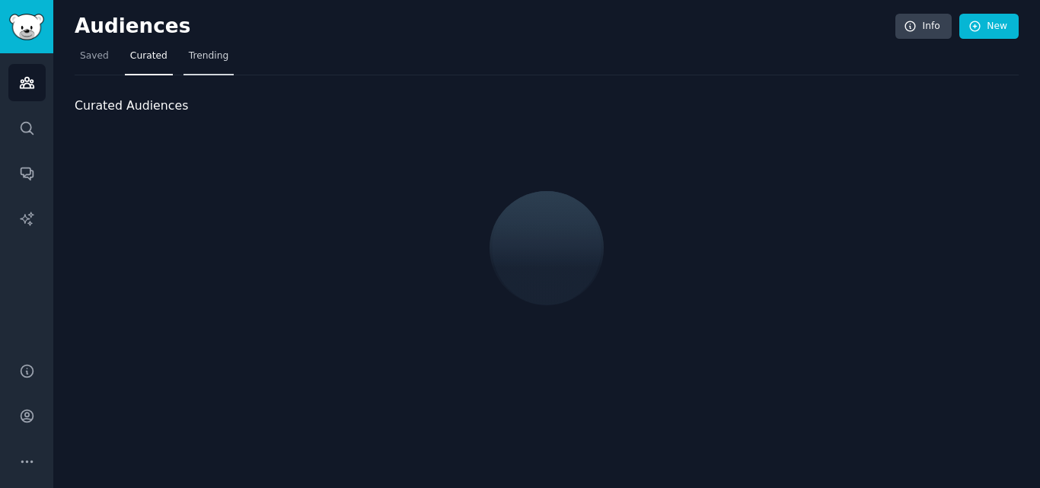
click at [192, 53] on span "Trending" at bounding box center [209, 57] width 40 height 14
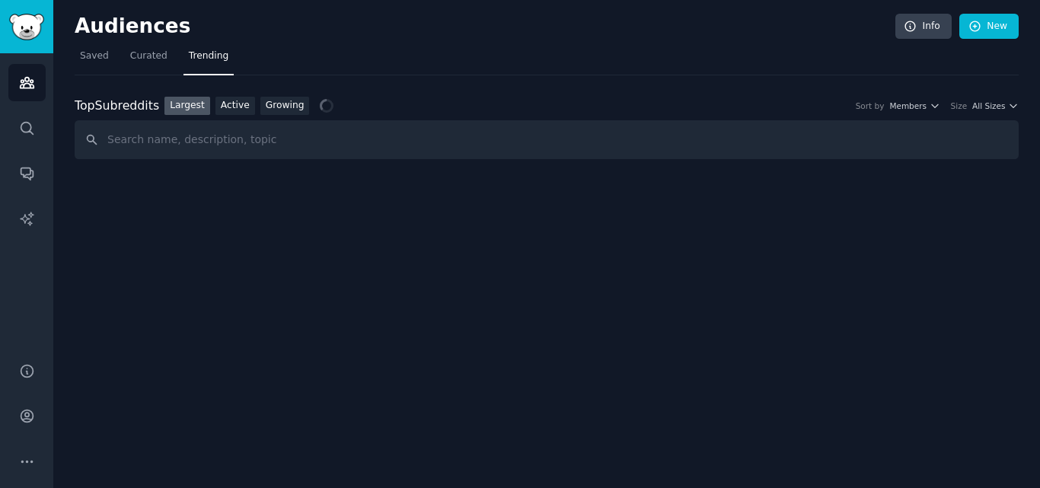
click at [174, 142] on input "text" at bounding box center [547, 139] width 944 height 39
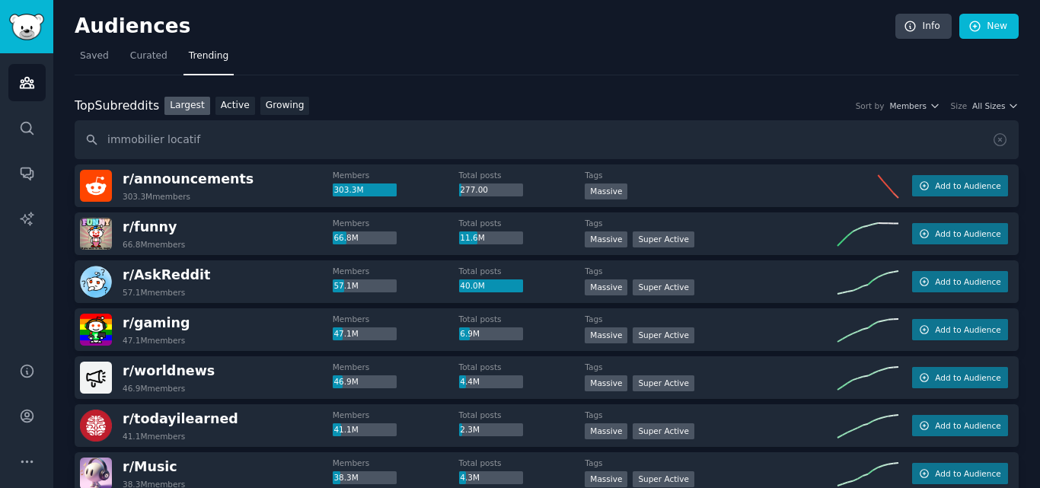
type input "immobilier locatif"
